Goal: Check status: Check status

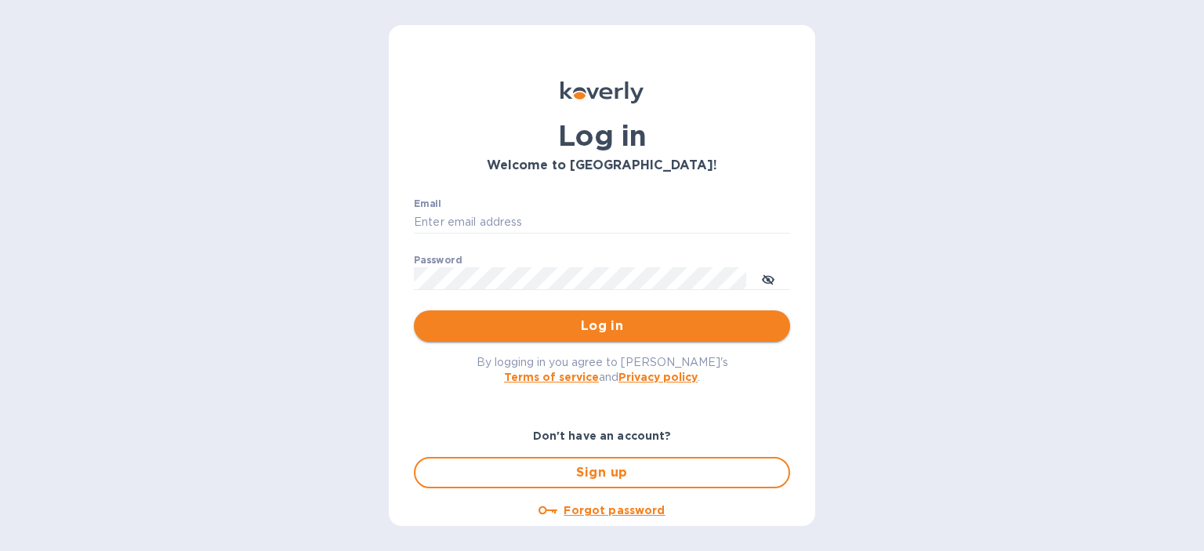
type input "dliu@airseachicago.com"
click at [582, 328] on span "Log in" at bounding box center [601, 326] width 351 height 19
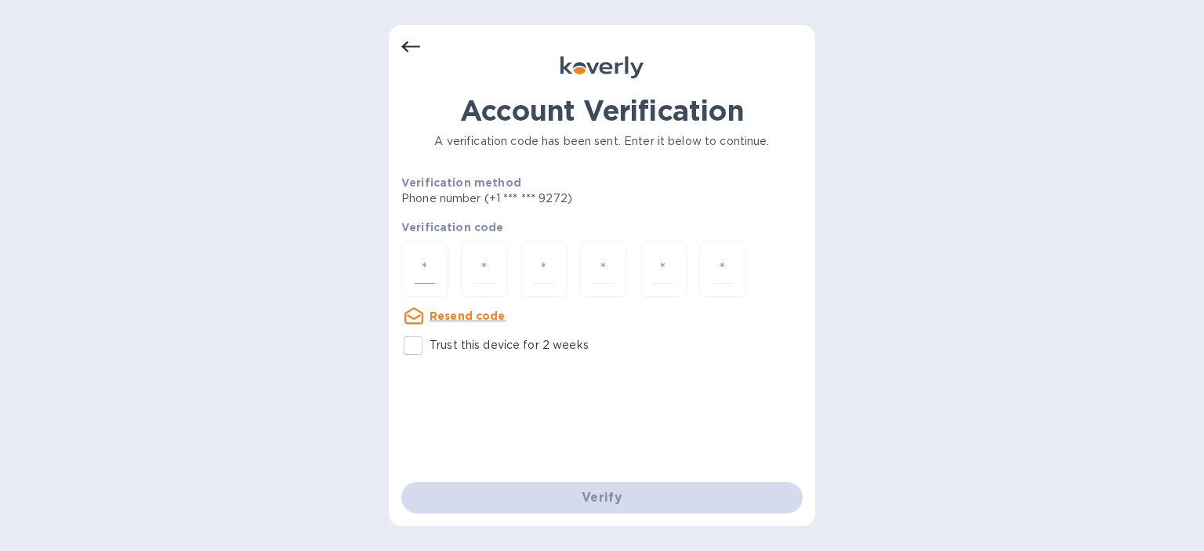
click at [433, 278] on input "number" at bounding box center [425, 269] width 20 height 29
type input "7"
type input "4"
type input "2"
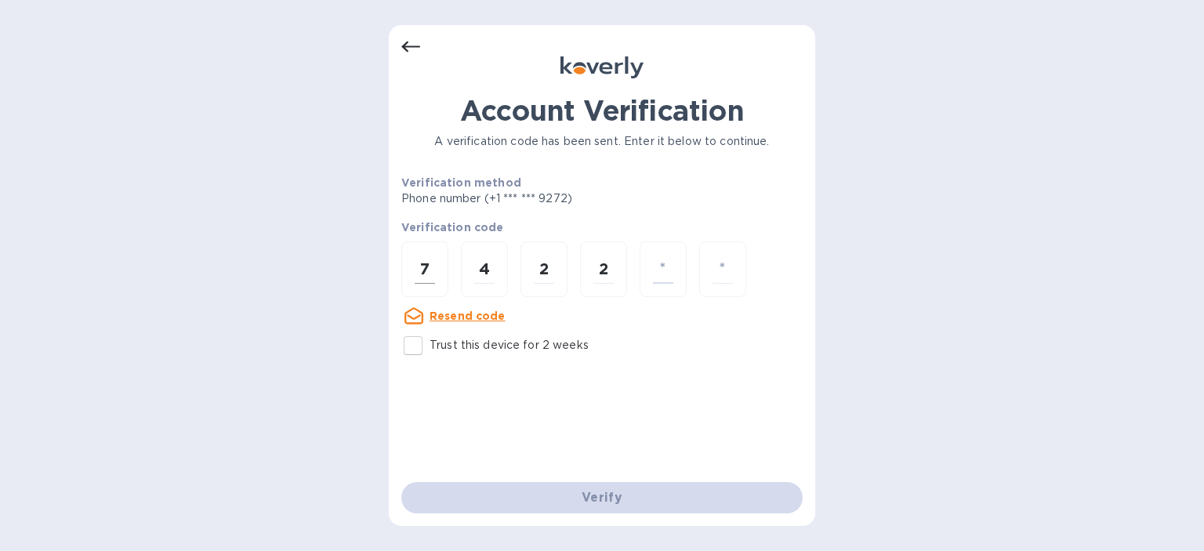
type input "9"
type input "1"
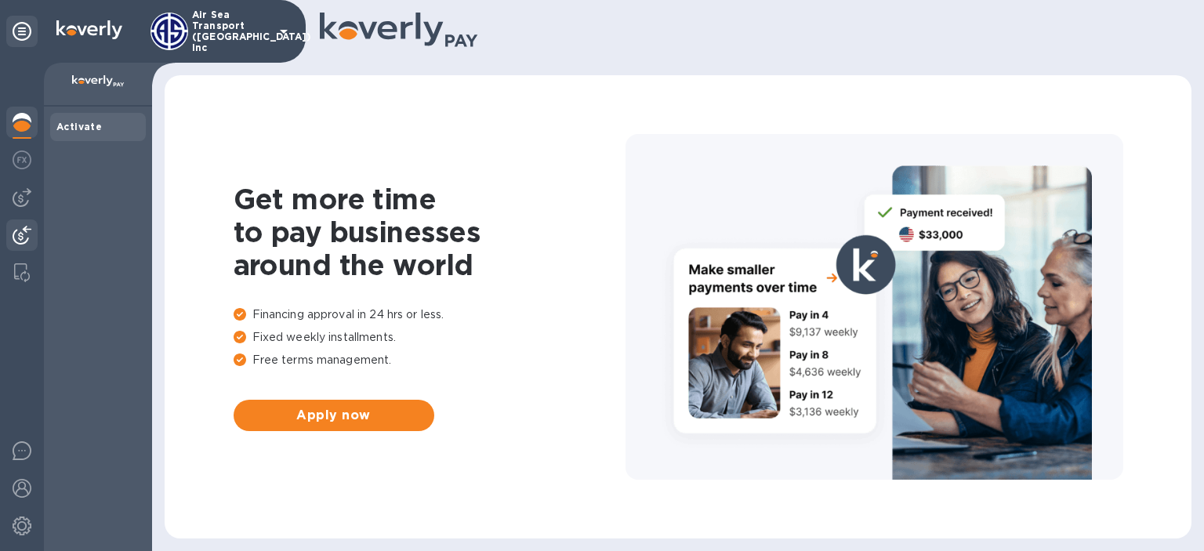
click at [27, 234] on img at bounding box center [22, 235] width 19 height 19
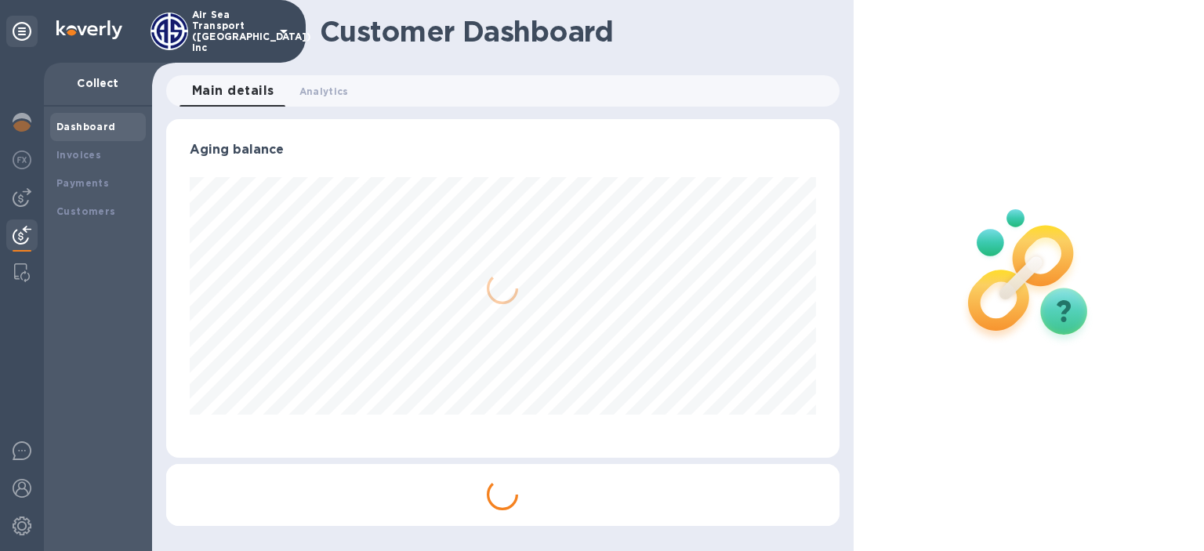
scroll to position [339, 667]
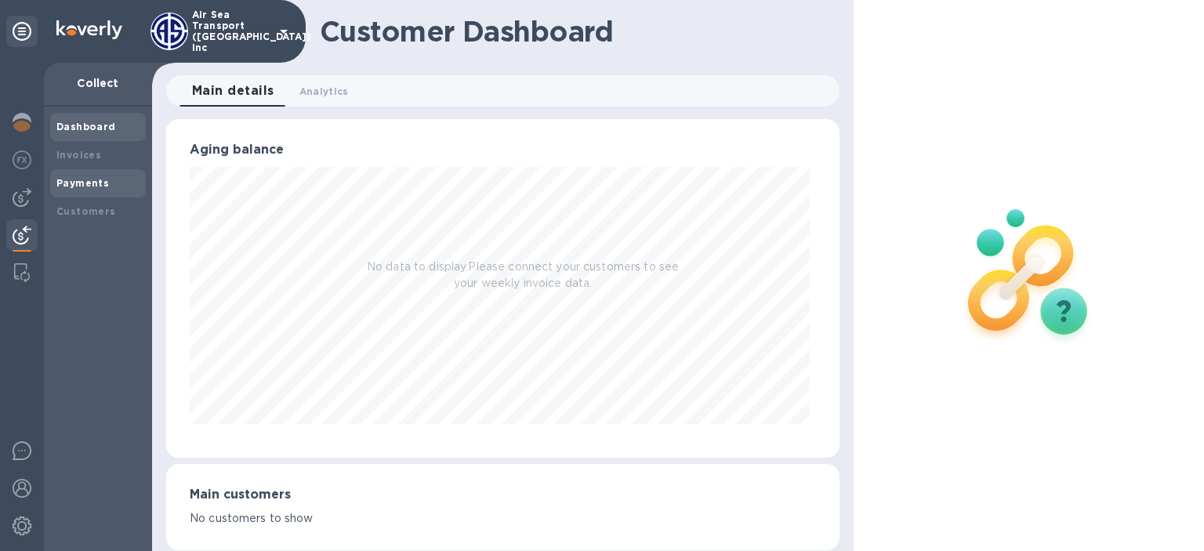
click at [85, 186] on b "Payments" at bounding box center [82, 183] width 53 height 12
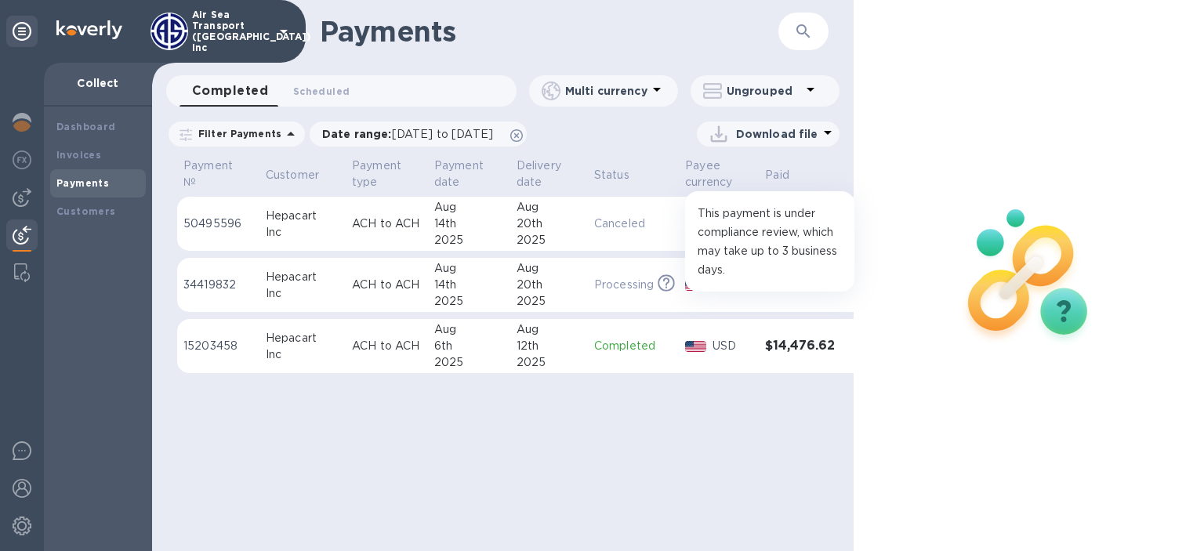
click at [672, 278] on icon at bounding box center [666, 282] width 17 height 17
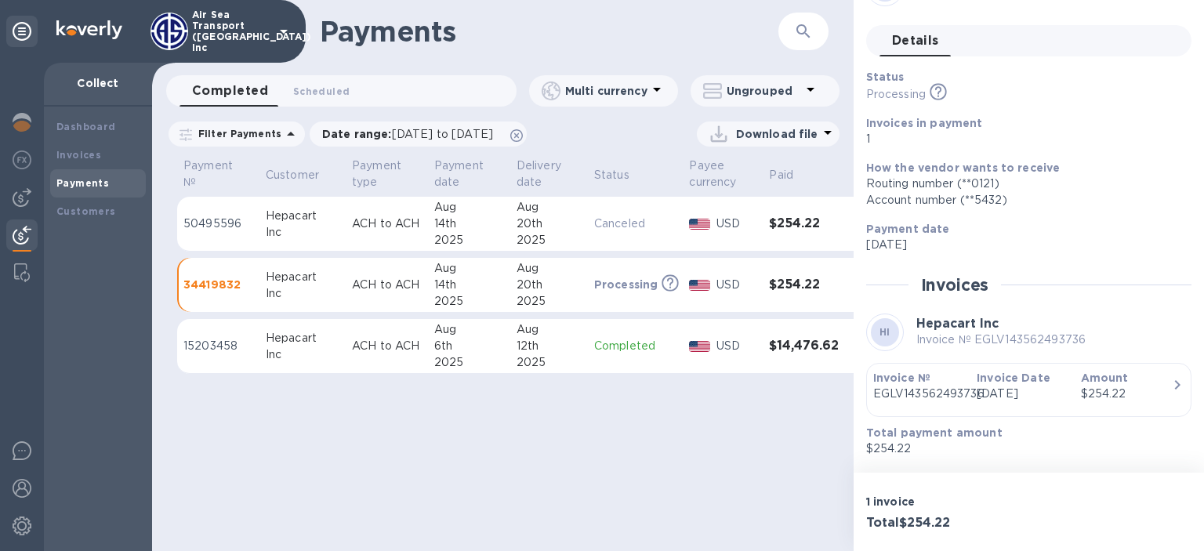
scroll to position [85, 0]
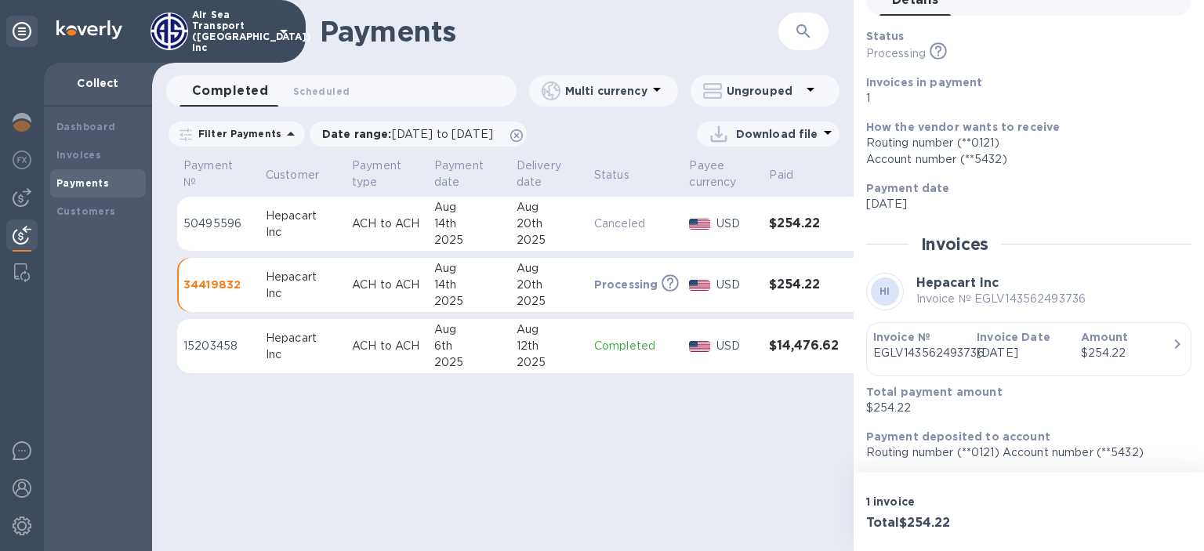
click at [808, 290] on h3 "$254.22" at bounding box center [804, 284] width 70 height 15
